Goal: Task Accomplishment & Management: Use online tool/utility

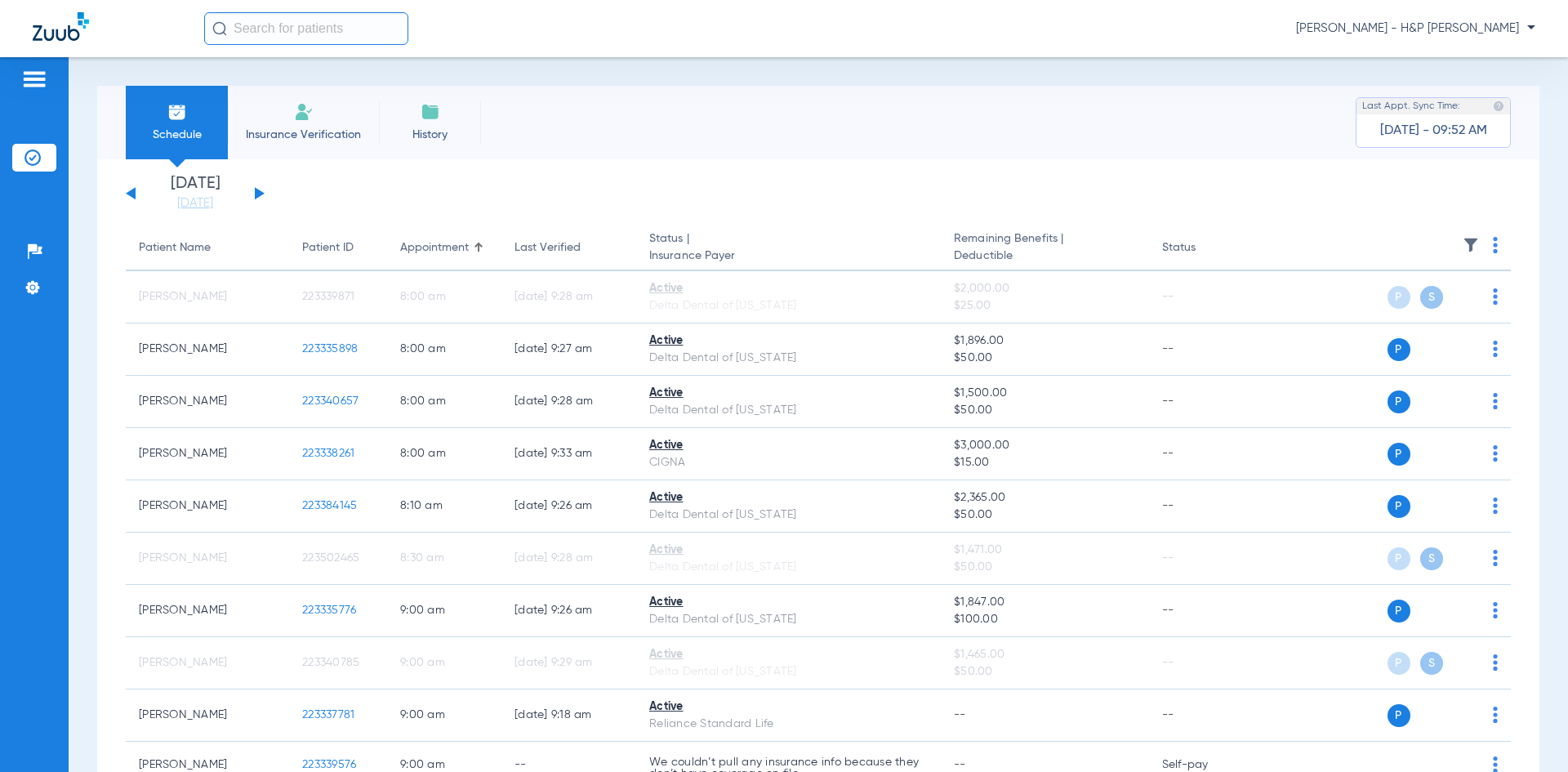
click at [1486, 28] on span "[PERSON_NAME] - H&P [PERSON_NAME]" at bounding box center [1415, 28] width 239 height 16
click at [1448, 66] on button "Account Selection" at bounding box center [1474, 58] width 117 height 33
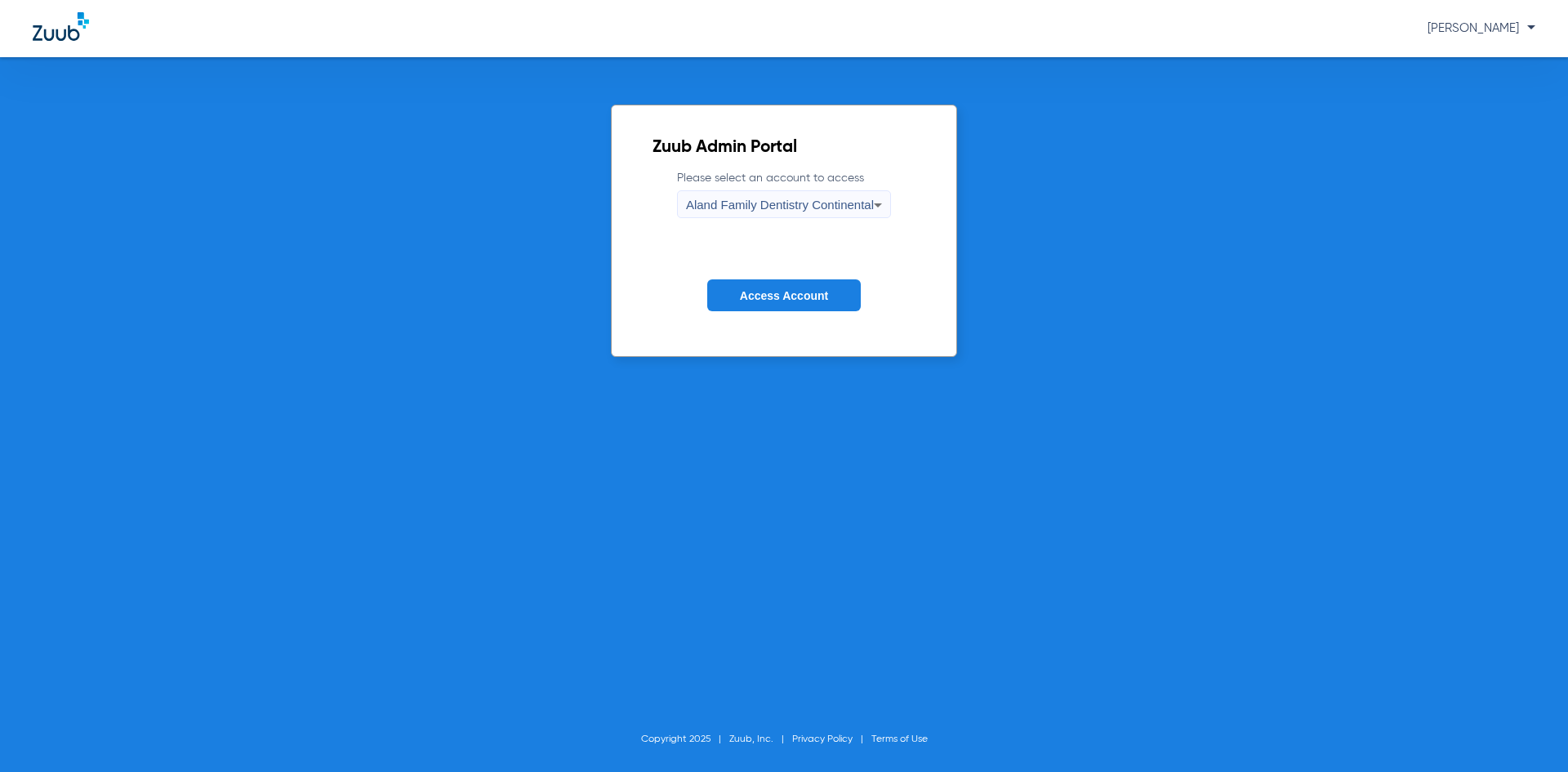
click at [868, 209] on icon at bounding box center [878, 205] width 20 height 20
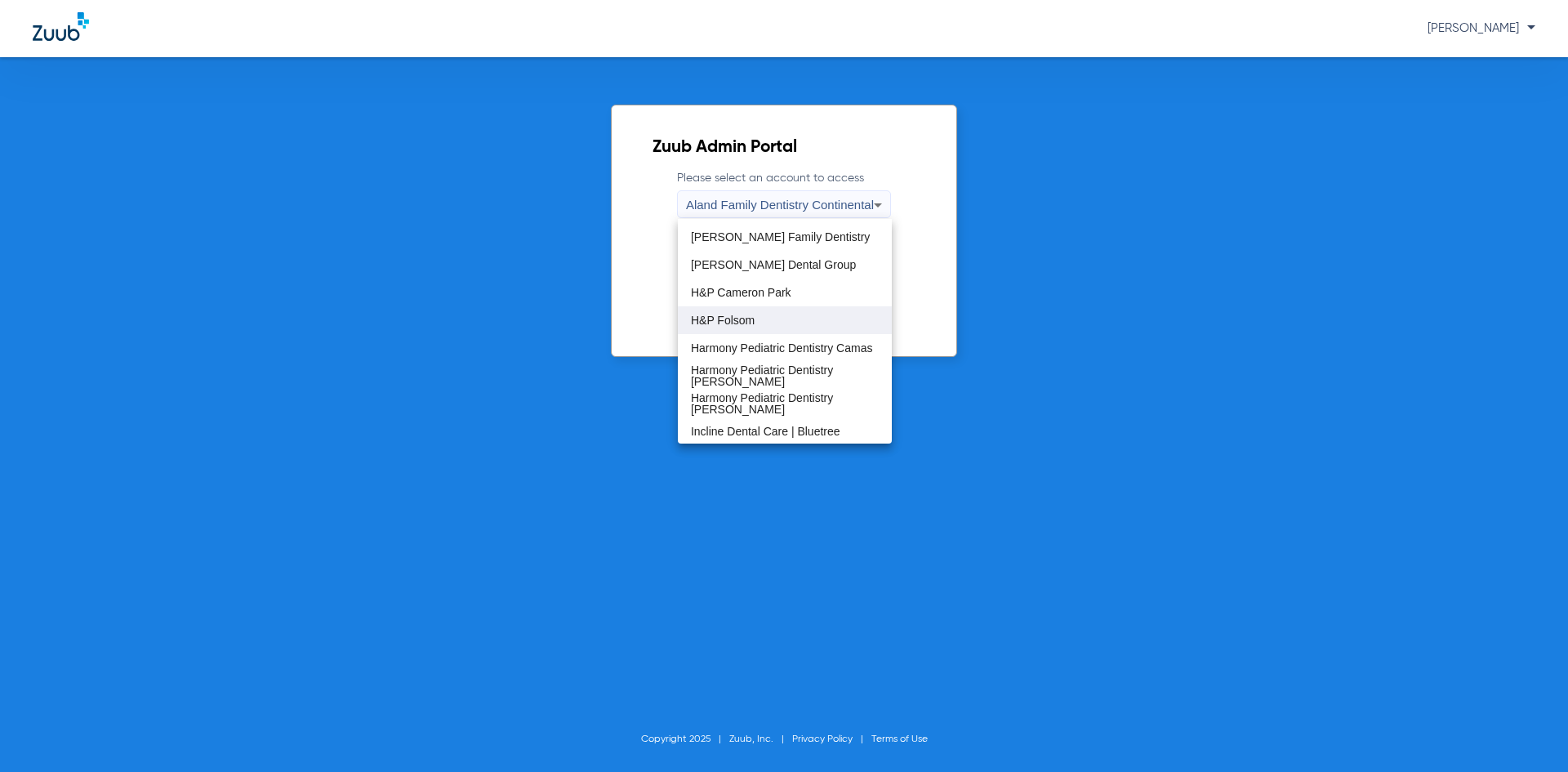
scroll to position [163, 0]
click at [757, 400] on span "Incline Dental Care | Bluetree" at bounding box center [765, 402] width 149 height 12
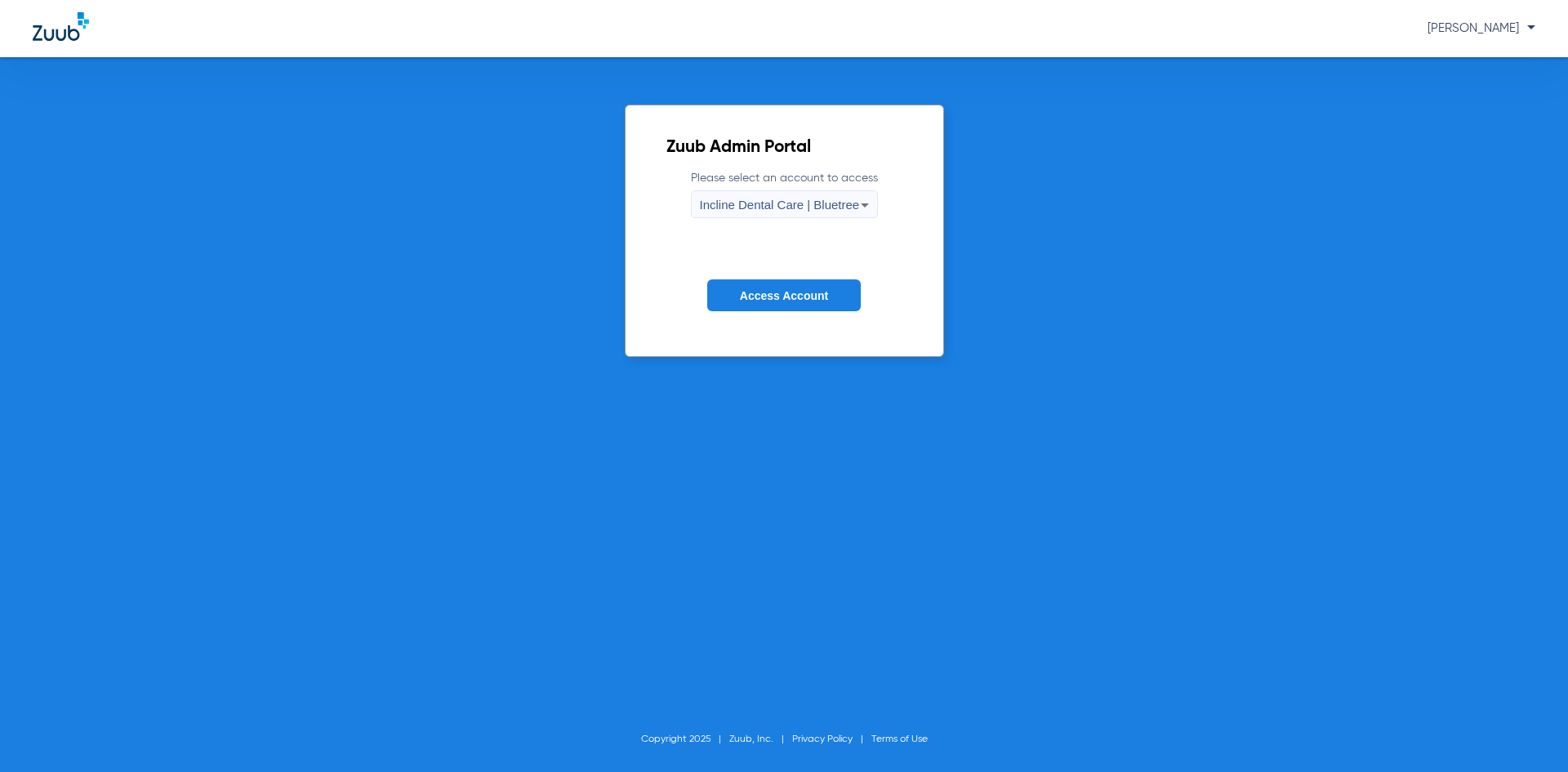
click at [779, 297] on span "Access Account" at bounding box center [783, 296] width 88 height 13
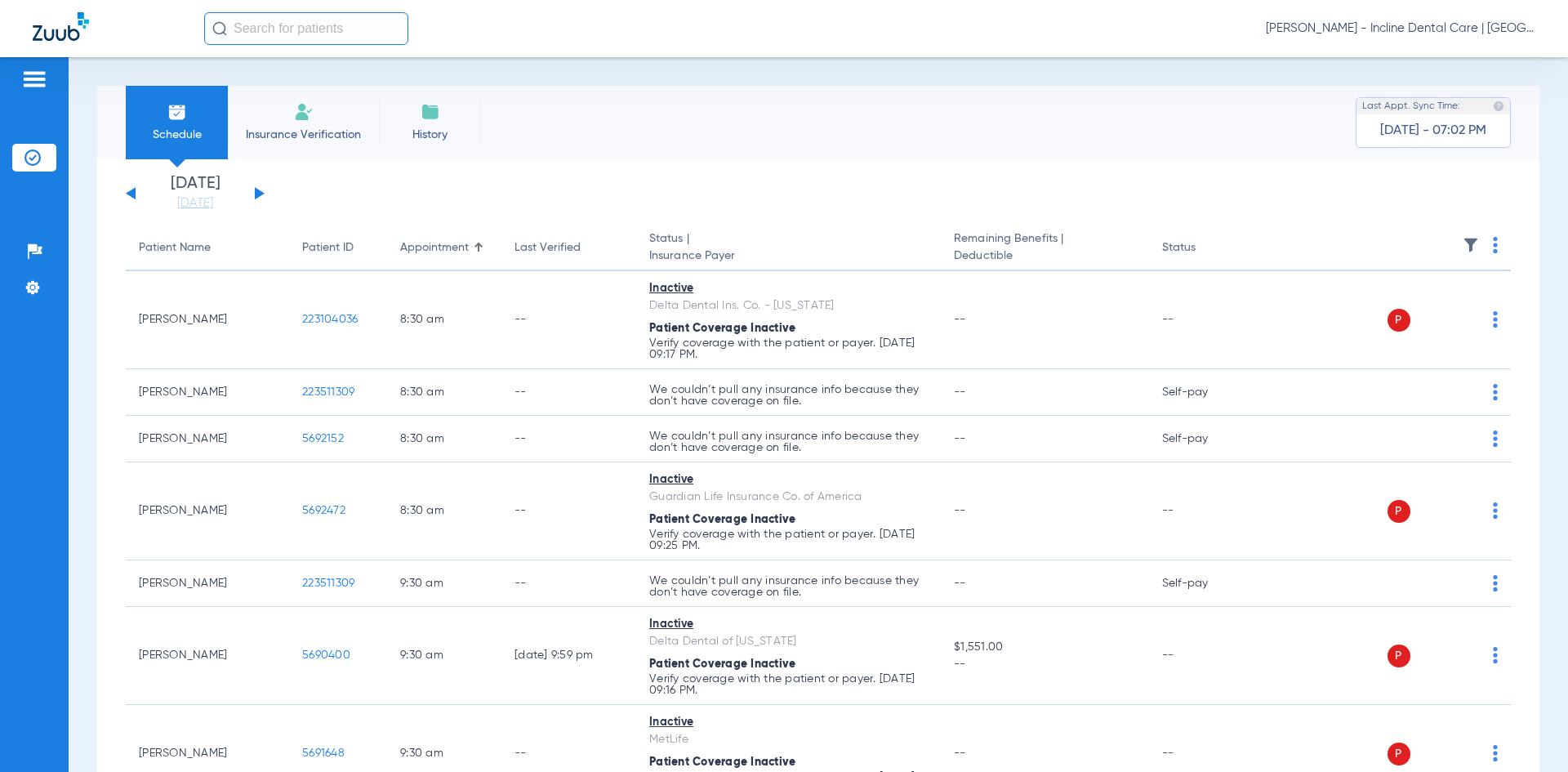
click at [256, 195] on button at bounding box center [259, 194] width 10 height 12
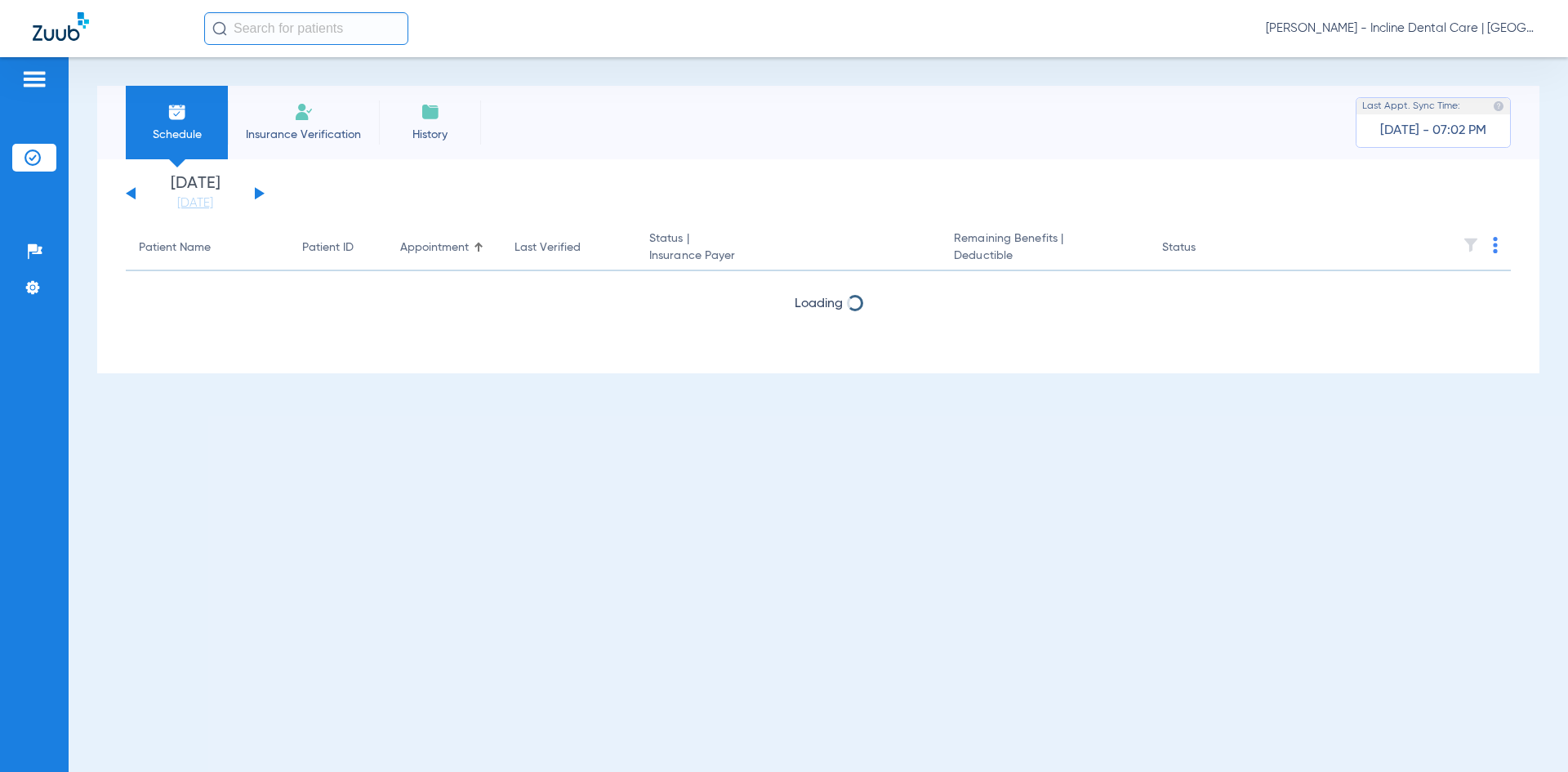
click at [256, 195] on button at bounding box center [259, 194] width 10 height 12
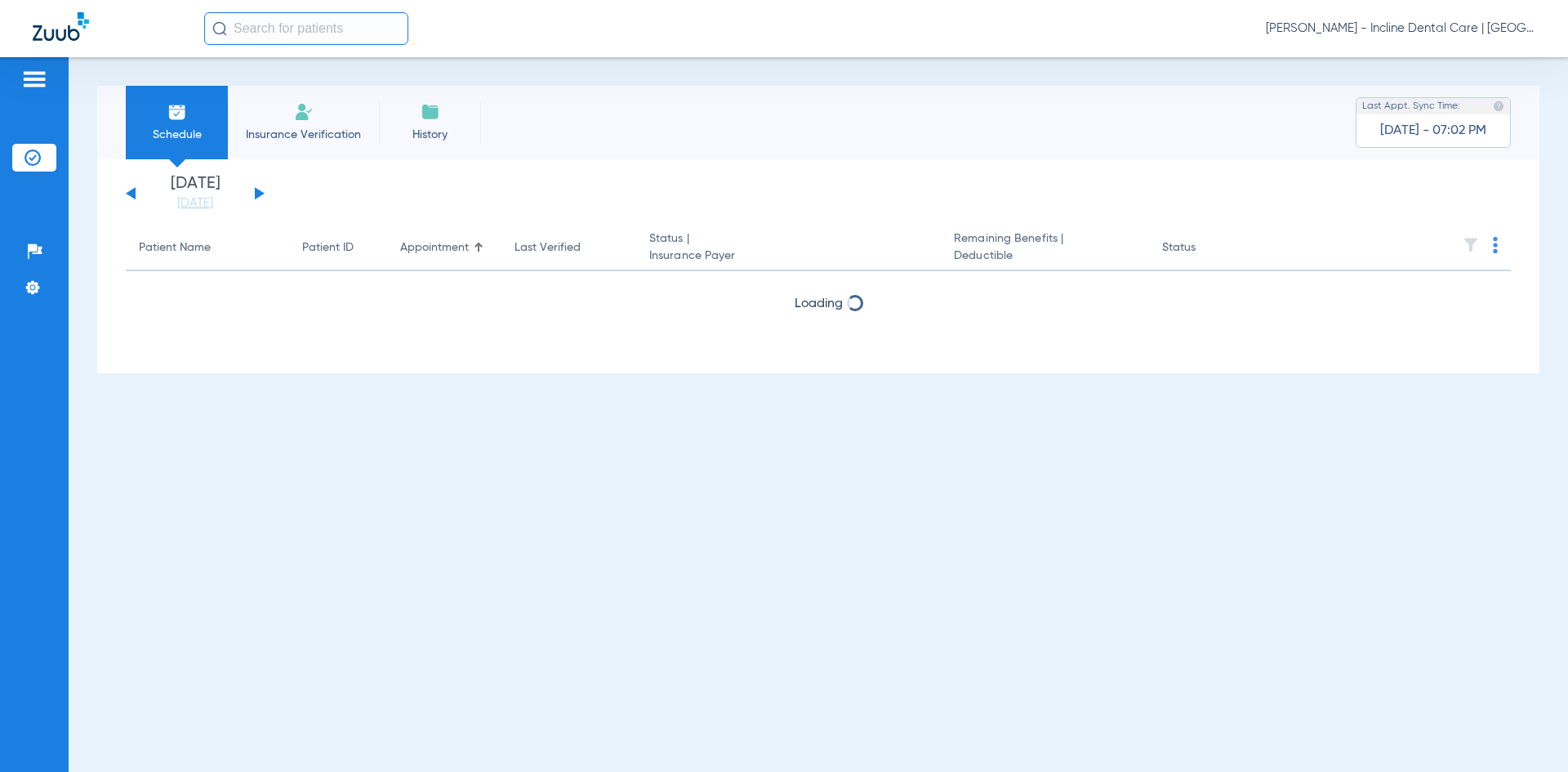
click at [256, 195] on button at bounding box center [259, 194] width 10 height 12
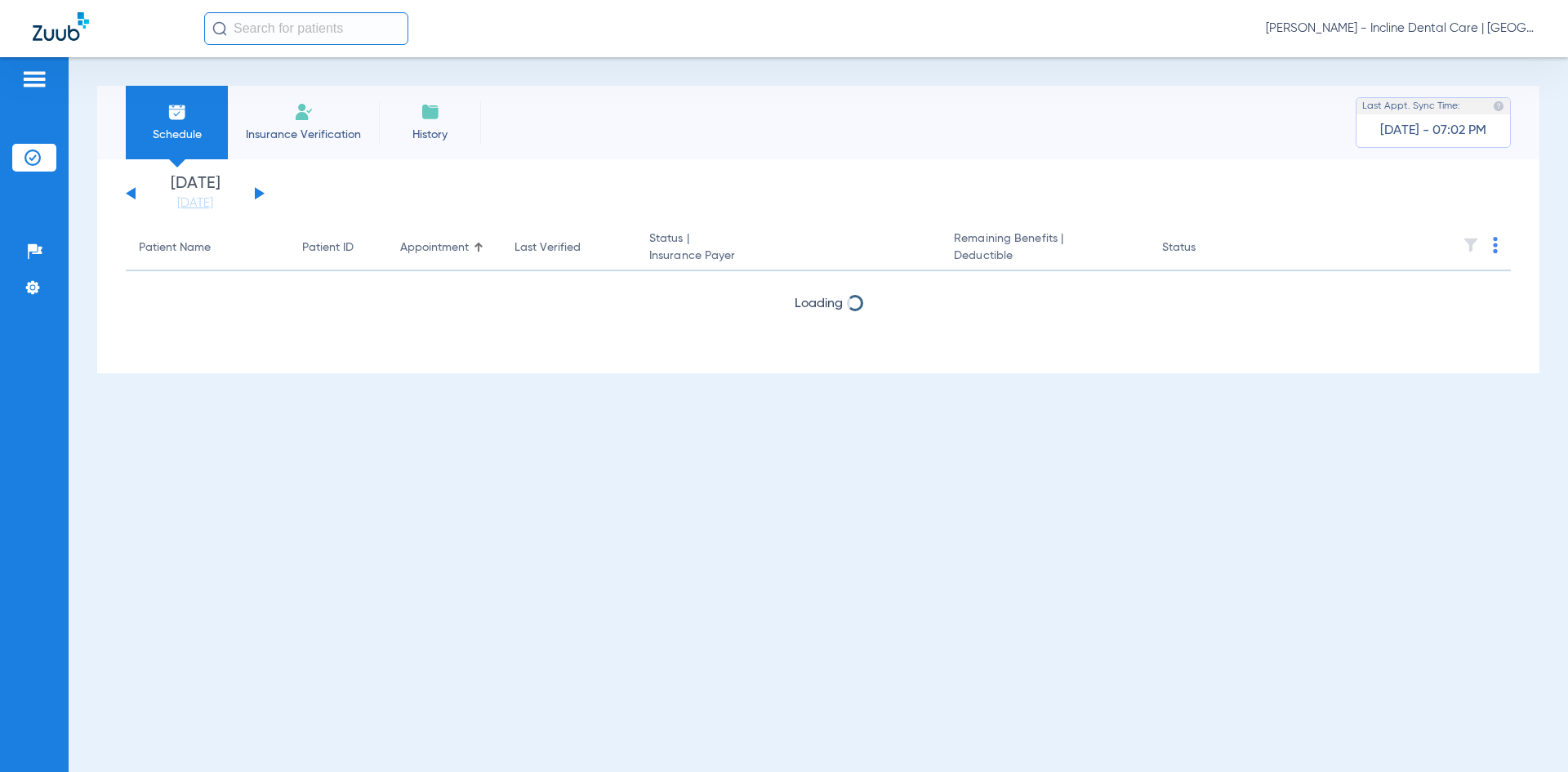
click at [256, 195] on button at bounding box center [259, 194] width 10 height 12
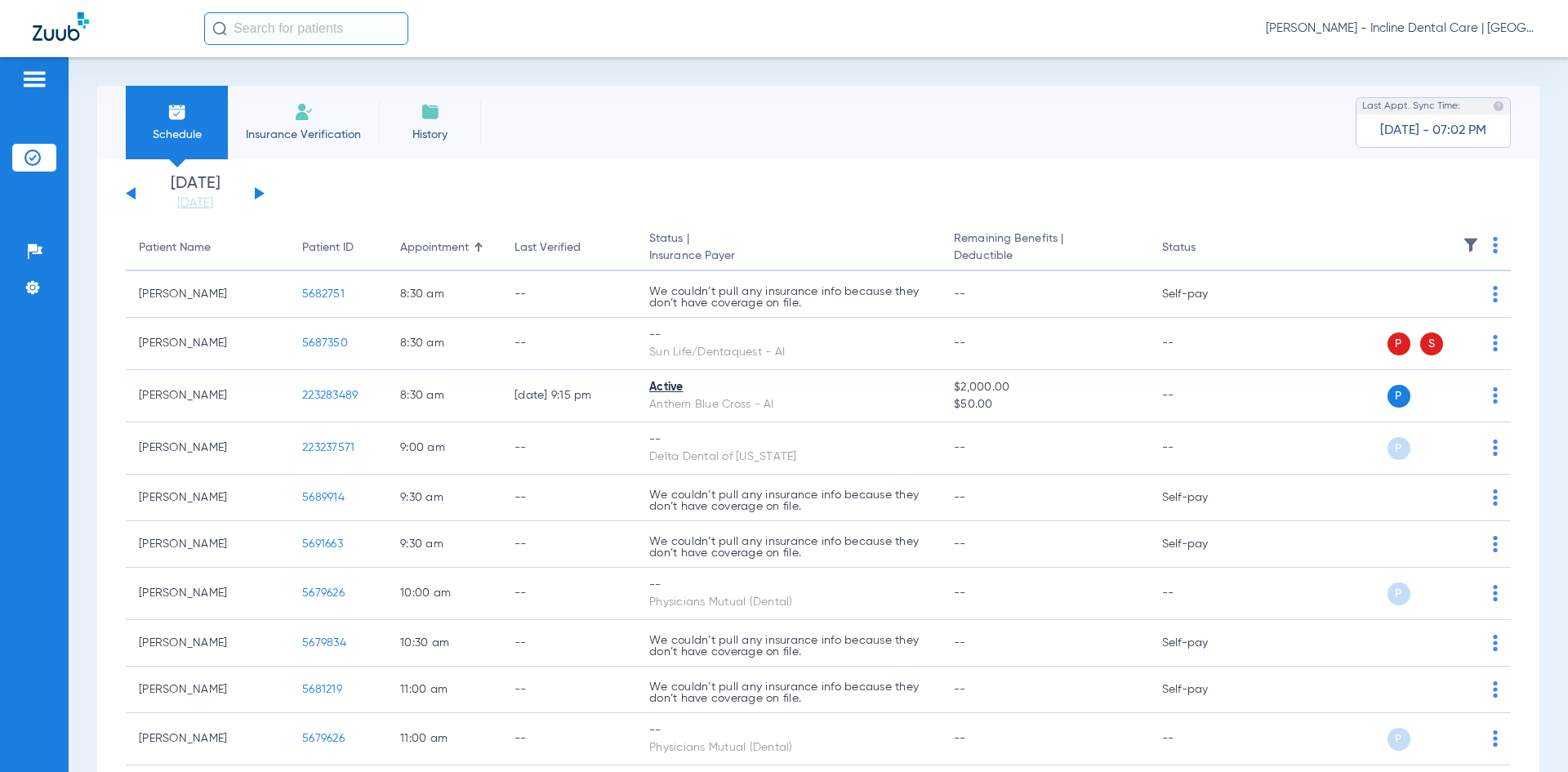
click at [1493, 249] on img at bounding box center [1495, 245] width 5 height 16
click at [1396, 286] on button "Download All PDFs" at bounding box center [1421, 276] width 128 height 33
click at [1493, 248] on img at bounding box center [1495, 245] width 5 height 16
drag, startPoint x: 1084, startPoint y: 160, endPoint x: 1127, endPoint y: 171, distance: 44.4
click at [1084, 160] on div at bounding box center [784, 386] width 1568 height 772
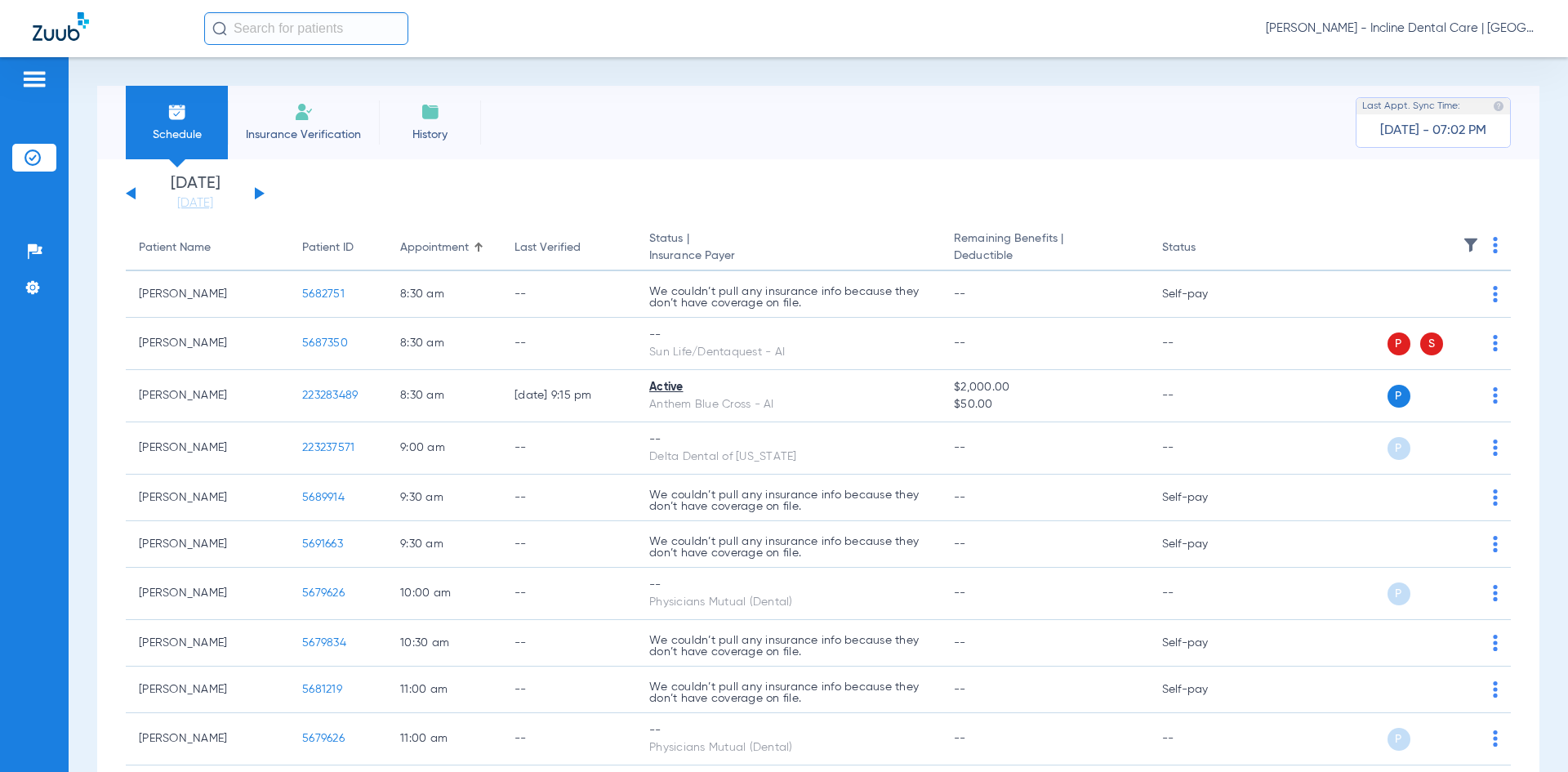
click at [1479, 249] on th at bounding box center [1385, 249] width 252 height 46
click at [1493, 248] on img at bounding box center [1495, 245] width 5 height 16
click at [1406, 304] on span "Verify All" at bounding box center [1420, 309] width 102 height 12
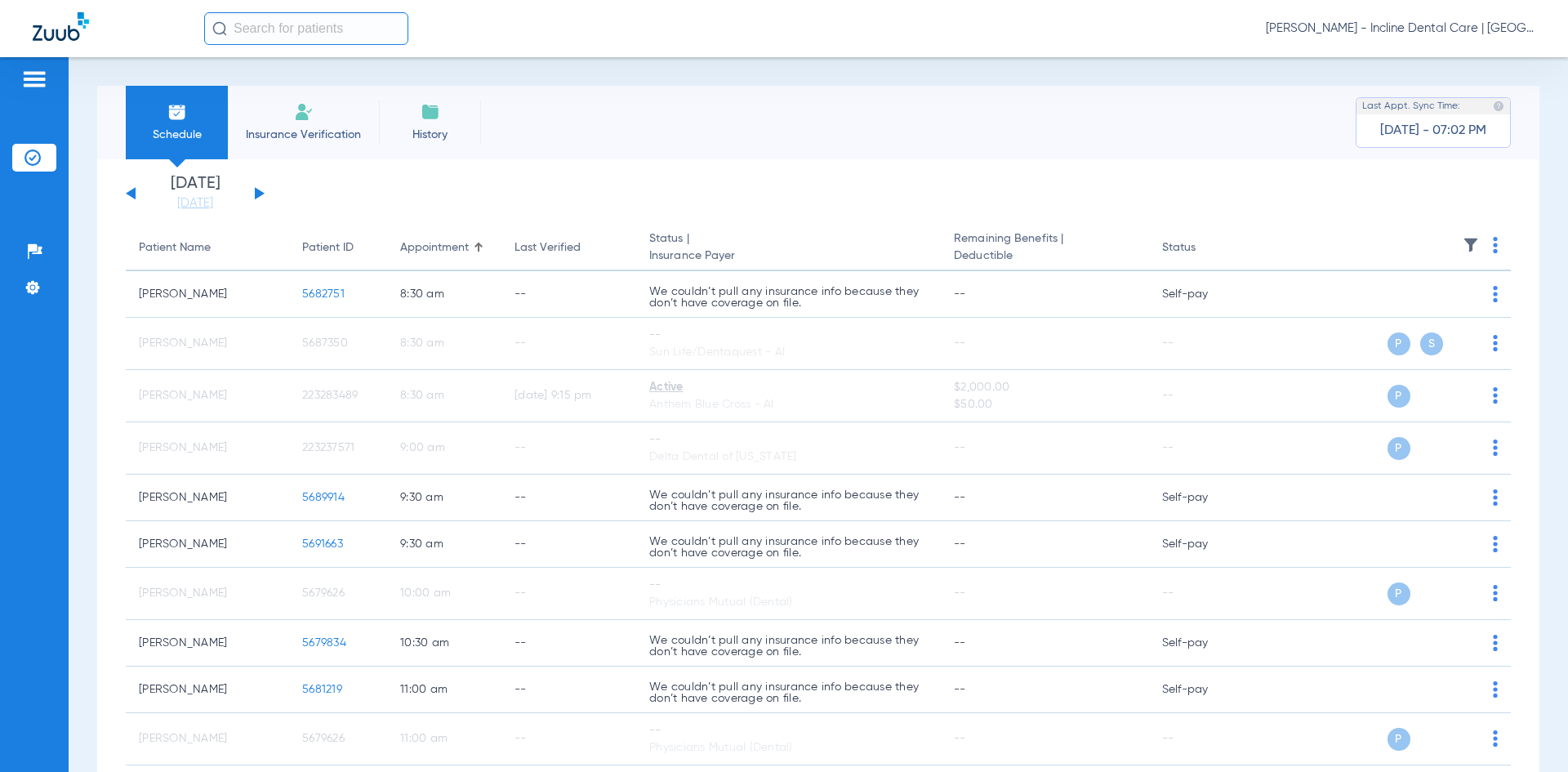
click at [259, 193] on button at bounding box center [259, 194] width 10 height 12
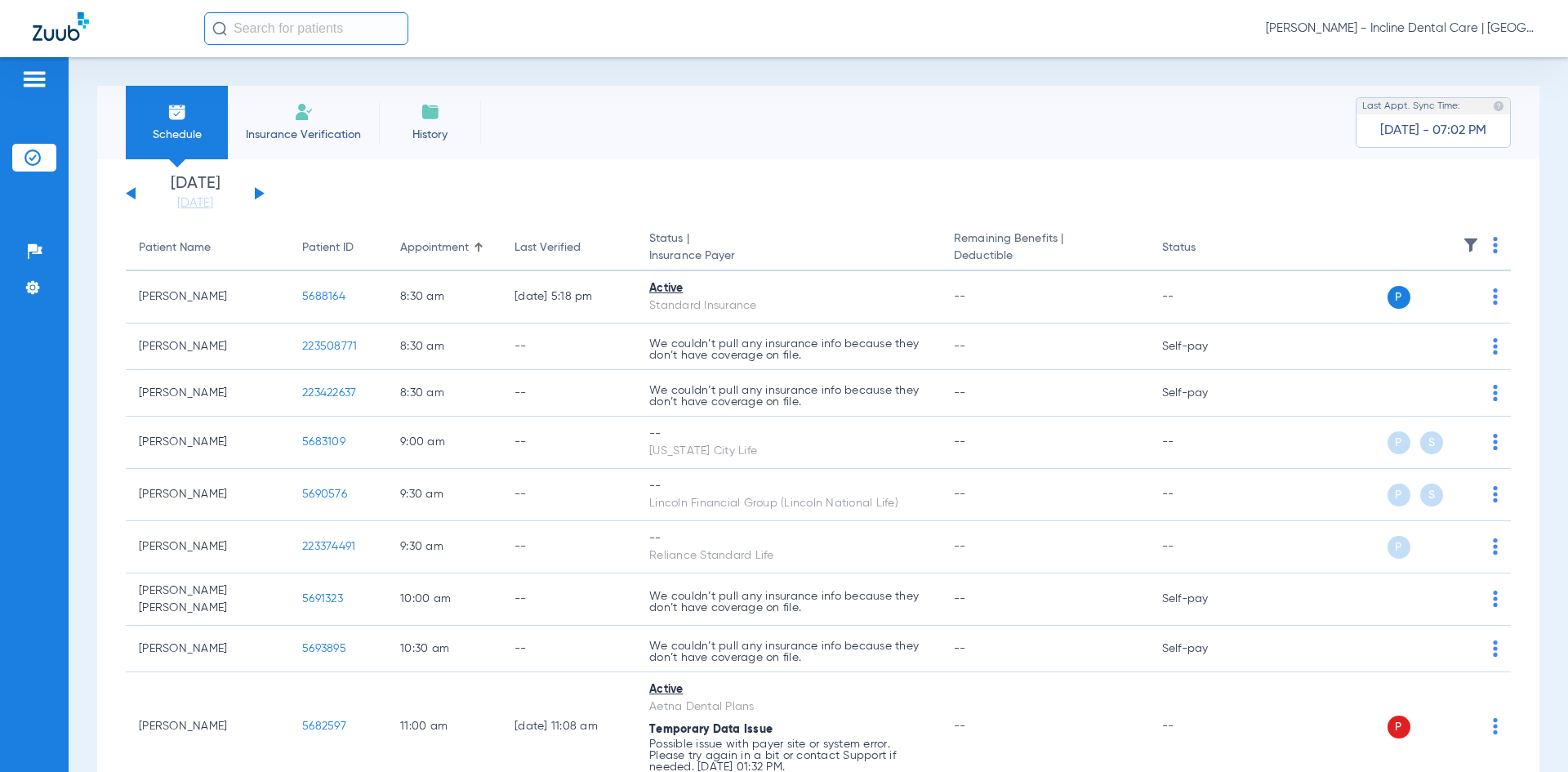
click at [1493, 243] on img at bounding box center [1495, 245] width 5 height 16
click at [1414, 315] on button "Verify All" at bounding box center [1421, 309] width 128 height 33
